Goal: Task Accomplishment & Management: Manage account settings

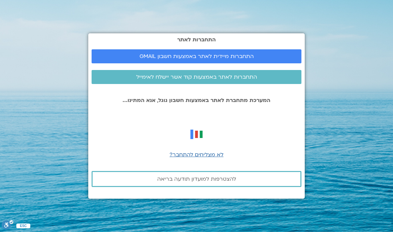
click at [271, 59] on span "התחברות מיידית לאתר באמצעות חשבון GMAIL" at bounding box center [197, 56] width 194 height 6
click at [270, 59] on span "התחברות מיידית לאתר באמצעות חשבון GMAIL" at bounding box center [197, 56] width 194 height 6
click at [208, 158] on span "לא מצליחים להתחבר?" at bounding box center [196, 154] width 54 height 7
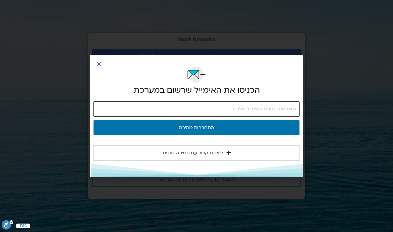
click at [275, 105] on input "email" at bounding box center [196, 108] width 206 height 15
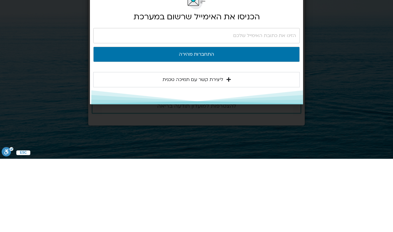
scroll to position [27, 0]
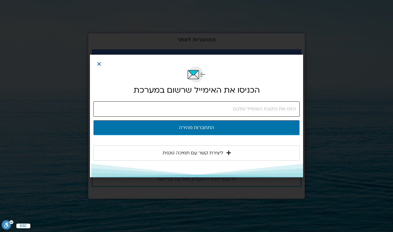
click at [289, 108] on input "email" at bounding box center [196, 108] width 206 height 15
click at [288, 104] on input "email" at bounding box center [196, 108] width 206 height 15
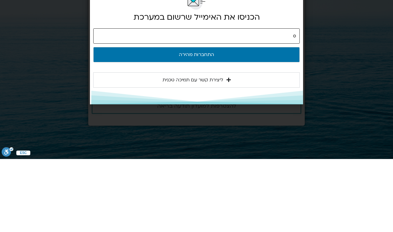
type input "oronmi56@gmail.com"
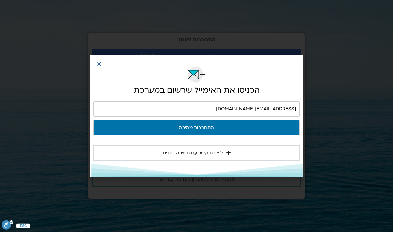
click at [234, 128] on button "התחברות מהירה" at bounding box center [196, 127] width 206 height 15
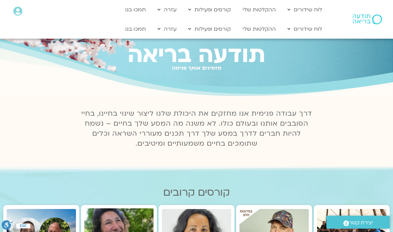
click at [352, 36] on link "לוח שידורים יומי" at bounding box center [320, 42] width 73 height 15
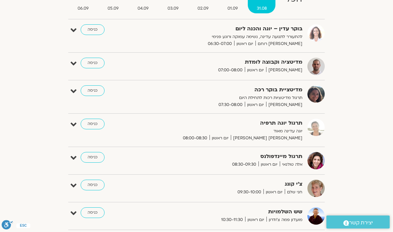
scroll to position [97, 0]
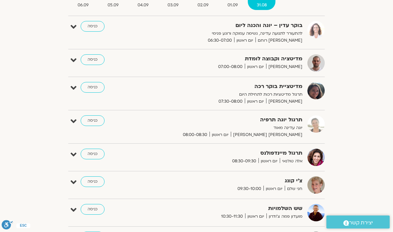
click at [94, 156] on link "כניסה" at bounding box center [93, 154] width 24 height 11
click at [90, 149] on link "כניסה" at bounding box center [93, 154] width 24 height 11
click at [91, 149] on link "כניסה" at bounding box center [93, 154] width 24 height 11
